Goal: Communication & Community: Answer question/provide support

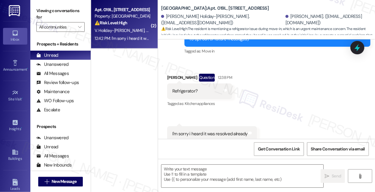
scroll to position [119, 0]
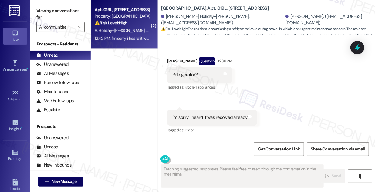
click at [186, 75] on div "Refrigerator?" at bounding box center [184, 75] width 25 height 6
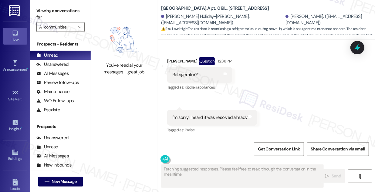
click at [204, 117] on div "I'm sorry i heard it was resolved already" at bounding box center [209, 117] width 75 height 6
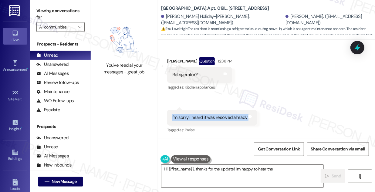
click at [204, 117] on div "I'm sorry i heard it was resolved already" at bounding box center [209, 117] width 75 height 6
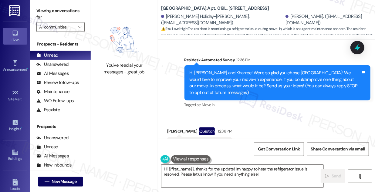
scroll to position [36, 0]
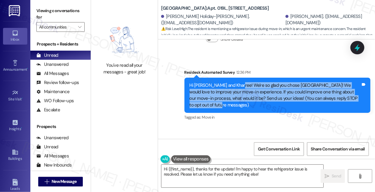
drag, startPoint x: 236, startPoint y: 86, endPoint x: 253, endPoint y: 106, distance: 26.3
click at [253, 106] on div "Hi [PERSON_NAME] and Kharree! We're so glad you chose [GEOGRAPHIC_DATA]! We wou…" at bounding box center [275, 95] width 171 height 26
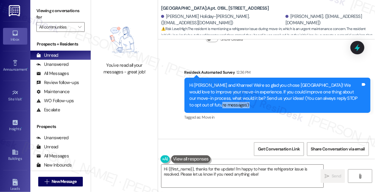
click at [253, 106] on div "Hi [PERSON_NAME] and Kharree! We're so glad you chose [GEOGRAPHIC_DATA]! We wou…" at bounding box center [275, 95] width 171 height 26
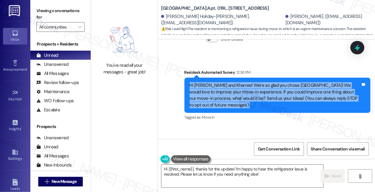
click at [253, 106] on div "Hi [PERSON_NAME] and Kharree! We're so glad you chose [GEOGRAPHIC_DATA]! We wou…" at bounding box center [275, 95] width 171 height 26
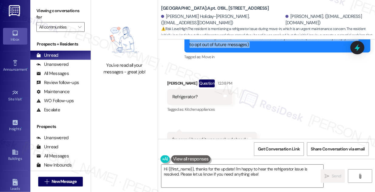
scroll to position [119, 0]
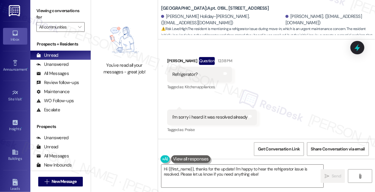
click at [187, 114] on div "I'm sorry i heard it was resolved already" at bounding box center [209, 117] width 75 height 6
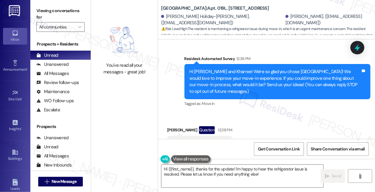
scroll to position [9, 0]
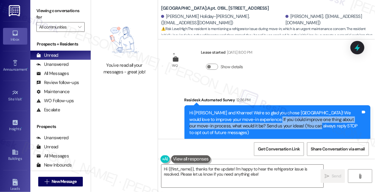
drag, startPoint x: 258, startPoint y: 118, endPoint x: 299, endPoint y: 123, distance: 41.6
click at [299, 123] on div "Hi [PERSON_NAME] and Kharree! We're so glad you chose [GEOGRAPHIC_DATA]! We wou…" at bounding box center [275, 123] width 171 height 26
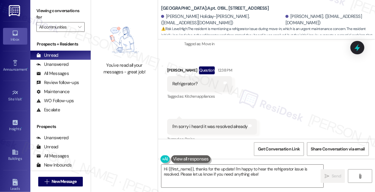
scroll to position [119, 0]
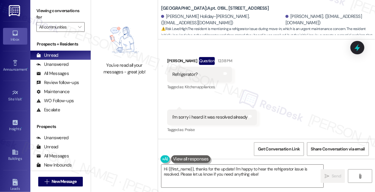
click at [202, 114] on div "I'm sorry i heard it was resolved already" at bounding box center [209, 117] width 75 height 6
click at [176, 59] on div "Kharree Woodridge Question 12:38 PM" at bounding box center [199, 62] width 65 height 10
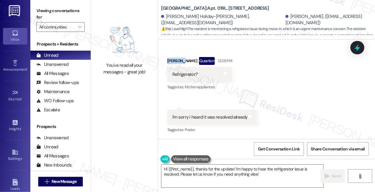
copy div "Kharree"
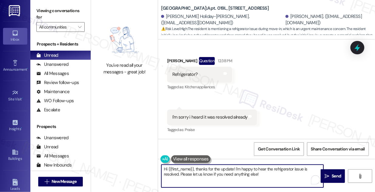
drag, startPoint x: 168, startPoint y: 169, endPoint x: 193, endPoint y: 167, distance: 25.3
click at [193, 167] on textarea "Hi {{first_name}}, thanks for the update! I'm happy to hear the refrigerator is…" at bounding box center [242, 176] width 162 height 23
paste textarea "Kharree"
click at [249, 174] on textarea "Hi [PERSON_NAME], thanks for the update! I'm happy to hear the refrigerator iss…" at bounding box center [242, 176] width 162 height 23
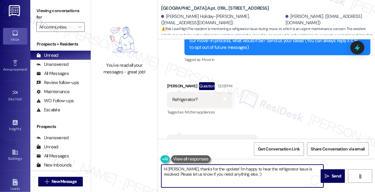
scroll to position [64, 0]
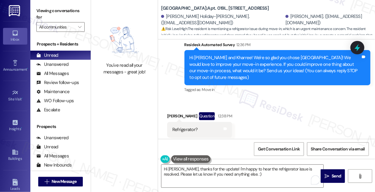
click at [279, 63] on div "Hi [PERSON_NAME] and Kharree! We're so glad you chose [GEOGRAPHIC_DATA]! We wou…" at bounding box center [275, 68] width 171 height 26
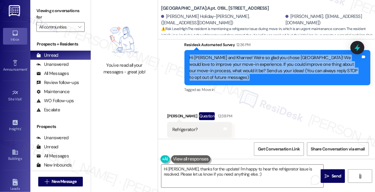
click at [279, 63] on div "Hi [PERSON_NAME] and Kharree! We're so glad you chose [GEOGRAPHIC_DATA]! We wou…" at bounding box center [275, 68] width 171 height 26
click at [264, 70] on div "Hi [PERSON_NAME] and Kharree! We're so glad you chose [GEOGRAPHIC_DATA]! We wou…" at bounding box center [275, 68] width 171 height 26
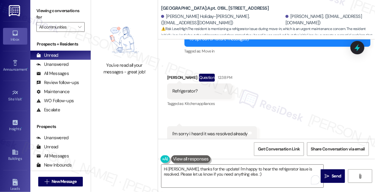
scroll to position [119, 0]
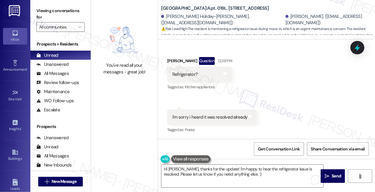
click at [189, 114] on div "I'm sorry i heard it was resolved already" at bounding box center [209, 117] width 75 height 6
click at [248, 126] on div "Tagged as: Praise Click to highlight conversations about Praise" at bounding box center [212, 129] width 90 height 9
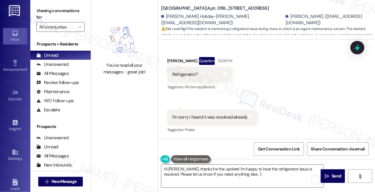
click at [223, 115] on div "I'm sorry i heard it was resolved already" at bounding box center [209, 117] width 75 height 6
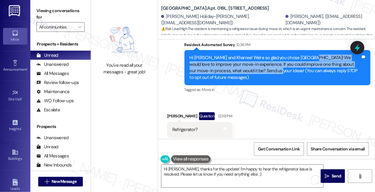
drag, startPoint x: 305, startPoint y: 56, endPoint x: 261, endPoint y: 68, distance: 45.2
click at [261, 68] on div "Hi [PERSON_NAME] and Kharree! We're so glad you chose [GEOGRAPHIC_DATA]! We wou…" at bounding box center [275, 68] width 171 height 26
copy div "We would love to improve your move-in experience. If you could improve one thin…"
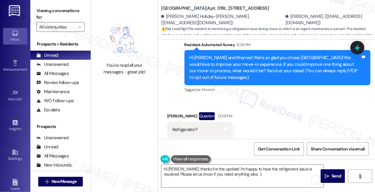
click at [50, 11] on label "Viewing conversations for" at bounding box center [60, 14] width 48 height 16
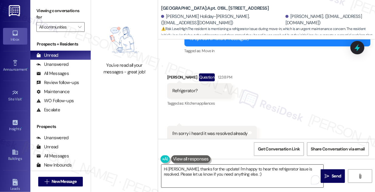
scroll to position [119, 0]
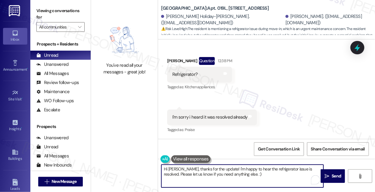
click at [197, 172] on textarea "Hi [PERSON_NAME], thanks for the update! I'm happy to hear the refrigerator iss…" at bounding box center [242, 176] width 162 height 23
click at [197, 171] on textarea "Hi [PERSON_NAME], thanks for the update! I'm happy to hear the refrigerator iss…" at bounding box center [242, 176] width 162 height 23
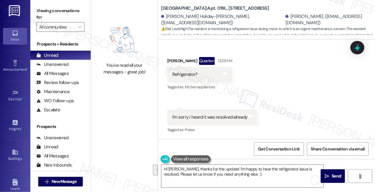
click at [44, 14] on label "Viewing conversations for" at bounding box center [60, 14] width 48 height 16
click at [49, 11] on label "Viewing conversations for" at bounding box center [60, 14] width 48 height 16
click at [59, 1] on div "Viewing conversations for All communities " at bounding box center [60, 19] width 60 height 38
click at [264, 177] on textarea "Hi [PERSON_NAME], thanks for the update! I'm happy to hear the refrigerator iss…" at bounding box center [242, 176] width 162 height 23
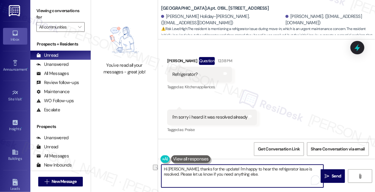
drag, startPoint x: 256, startPoint y: 176, endPoint x: 163, endPoint y: 179, distance: 93.2
click at [163, 179] on textarea "Hi [PERSON_NAME], thanks for the update! I'm happy to hear the refrigerator iss…" at bounding box center [242, 176] width 162 height 23
paste textarea "If there’s one thing you could improve about the process, what would it be? We’…"
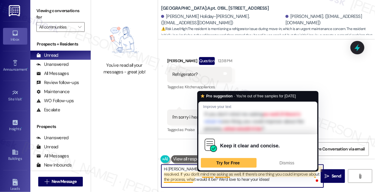
click at [225, 169] on div "Keep it clear and concise. Try for Free Dismiss" at bounding box center [257, 152] width 119 height 36
click at [287, 160] on span "Dismiss" at bounding box center [286, 162] width 15 height 5
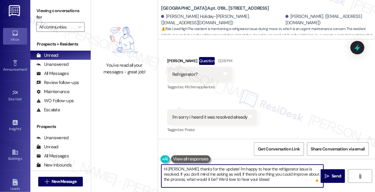
click at [258, 175] on textarea "Hi [PERSON_NAME], thanks for the update! I'm happy to hear the refrigerator iss…" at bounding box center [242, 176] width 162 height 23
click at [277, 180] on textarea "Hi [PERSON_NAME], thanks for the update! I'm happy to hear the refrigerator iss…" at bounding box center [242, 176] width 162 height 23
click at [301, 173] on textarea "Hi [PERSON_NAME], thanks for the update! I'm happy to hear the refrigerator iss…" at bounding box center [242, 176] width 162 height 23
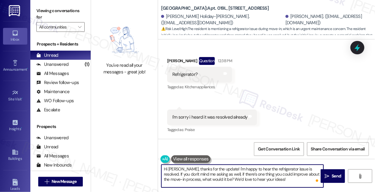
click at [193, 176] on textarea "Hi [PERSON_NAME], thanks for the update! I'm happy to hear the refrigerator iss…" at bounding box center [242, 176] width 162 height 23
click at [224, 176] on textarea "Hi [PERSON_NAME], thanks for the update! I'm happy to hear the refrigerator iss…" at bounding box center [242, 176] width 162 height 23
drag, startPoint x: 201, startPoint y: 174, endPoint x: 214, endPoint y: 172, distance: 12.3
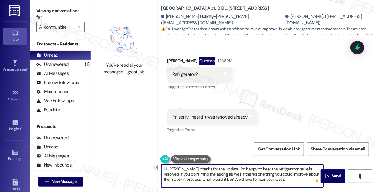
click at [214, 172] on textarea "Hi [PERSON_NAME], thanks for the update! I'm happy to hear the refrigerator iss…" at bounding box center [242, 176] width 162 height 23
click at [221, 175] on textarea "Hi [PERSON_NAME], thanks for the update! I'm happy to hear the refrigerator iss…" at bounding box center [242, 176] width 162 height 23
click at [255, 175] on textarea "Hi [PERSON_NAME], thanks for the update! I'm happy to hear the refrigerator iss…" at bounding box center [242, 176] width 162 height 23
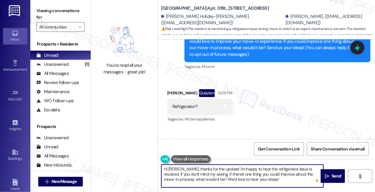
scroll to position [9, 0]
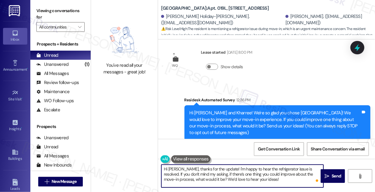
click at [232, 176] on textarea "Hi [PERSON_NAME], thanks for the update! I'm happy to hear the refrigerator iss…" at bounding box center [242, 176] width 162 height 23
click at [272, 184] on textarea "Hi [PERSON_NAME], thanks for the update! I'm happy to hear the refrigerator iss…" at bounding box center [242, 176] width 162 height 23
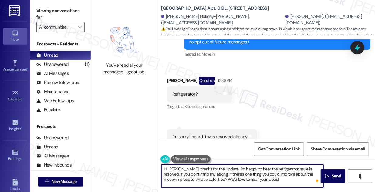
scroll to position [119, 0]
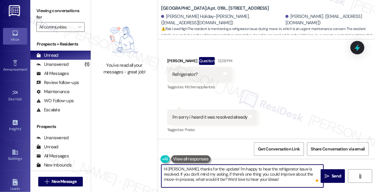
click at [251, 178] on textarea "Hi [PERSON_NAME], thanks for the update! I'm happy to hear the refrigerator iss…" at bounding box center [242, 176] width 162 height 23
type textarea "Hi [PERSON_NAME], thanks for the update! I'm happy to hear the refrigerator iss…"
click at [338, 172] on button " Send" at bounding box center [333, 176] width 24 height 14
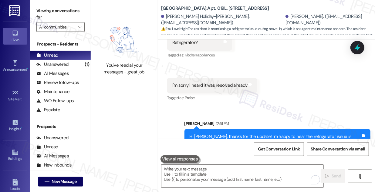
scroll to position [174, 0]
